Goal: Transaction & Acquisition: Purchase product/service

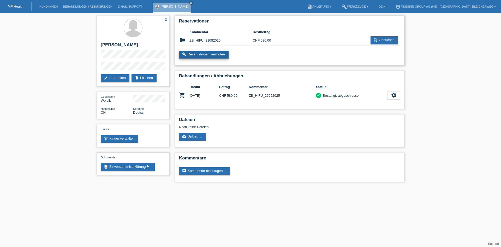
click at [218, 54] on link "build Reservationen verwalten" at bounding box center [204, 55] width 50 height 8
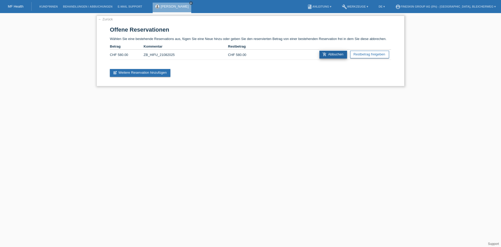
click at [333, 55] on link "add_shopping_cart Abbuchen" at bounding box center [333, 55] width 28 height 8
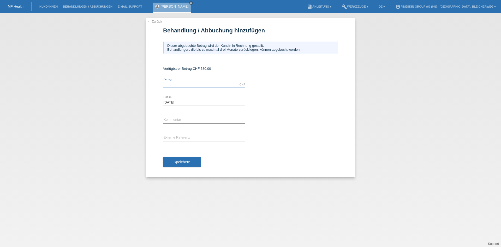
click at [179, 85] on input "text" at bounding box center [204, 84] width 82 height 7
type input "190.00"
drag, startPoint x: 173, startPoint y: 120, endPoint x: 178, endPoint y: 118, distance: 6.3
click at [173, 120] on input "text" at bounding box center [204, 120] width 82 height 7
type input "ZB_HIFU_21082025"
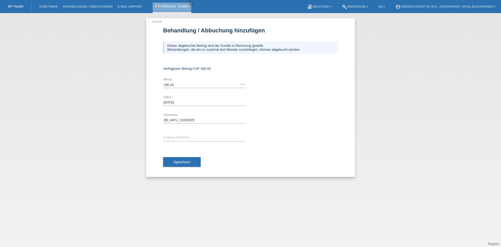
click at [194, 142] on div "error Externe Referenz" at bounding box center [204, 138] width 82 height 18
click at [181, 160] on span "Speichern" at bounding box center [182, 162] width 17 height 4
